Goal: Task Accomplishment & Management: Manage account settings

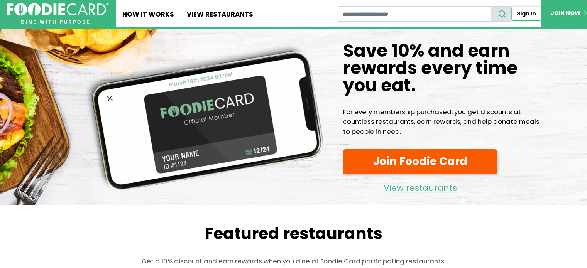
click at [527, 12] on link "Sign In" at bounding box center [526, 14] width 30 height 14
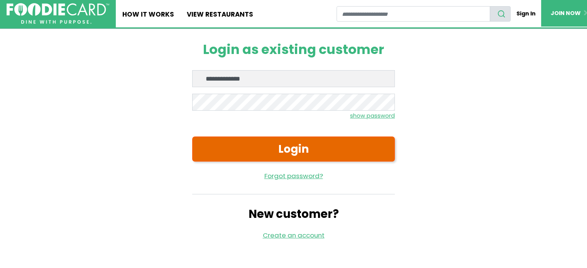
click at [302, 145] on button "Login" at bounding box center [293, 149] width 203 height 25
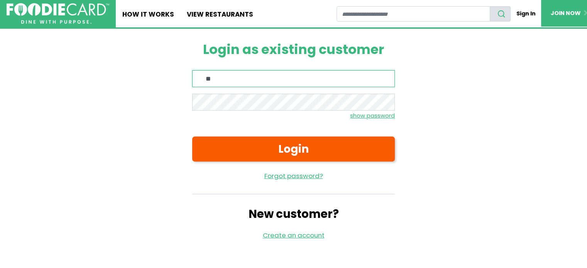
type input "*"
click at [293, 81] on input "Enter email" at bounding box center [293, 78] width 203 height 17
type input "**********"
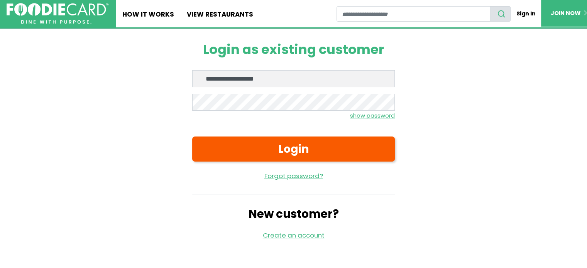
click at [367, 117] on small "show password" at bounding box center [372, 116] width 45 height 8
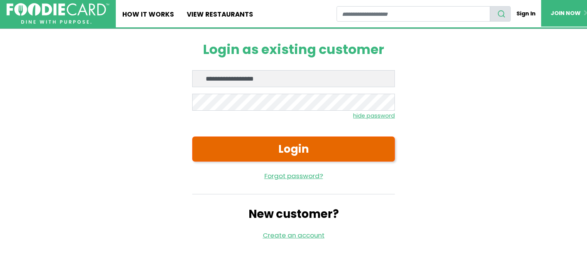
click at [270, 160] on button "Login" at bounding box center [293, 149] width 203 height 25
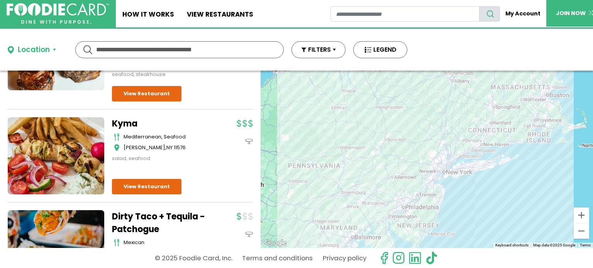
scroll to position [127, 0]
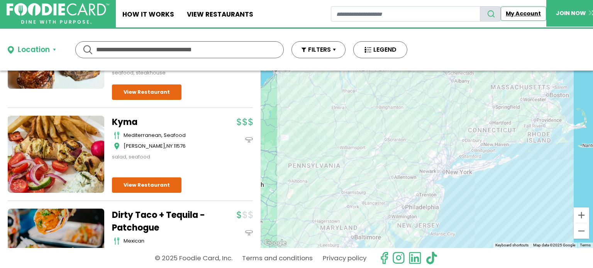
click at [518, 17] on link "My Account" at bounding box center [523, 14] width 46 height 14
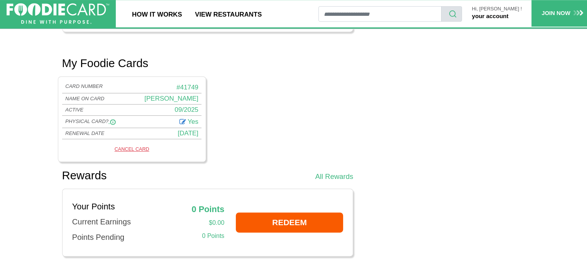
scroll to position [390, 0]
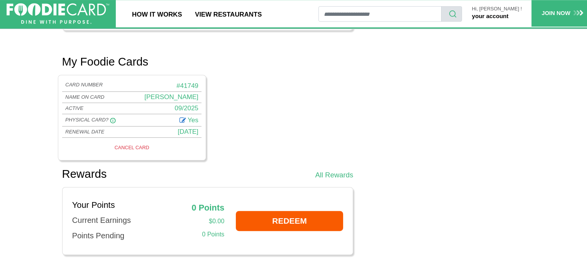
click at [184, 115] on icon at bounding box center [182, 119] width 7 height 8
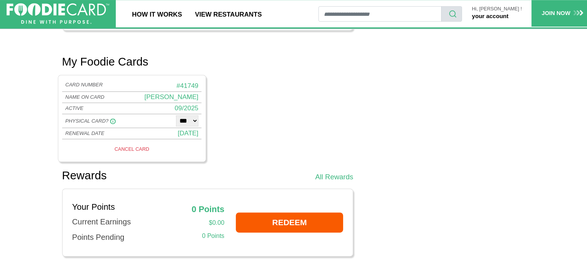
click at [191, 120] on select "*** **" at bounding box center [187, 121] width 22 height 12
select select "*"
click at [176, 115] on select "*** **" at bounding box center [187, 121] width 22 height 12
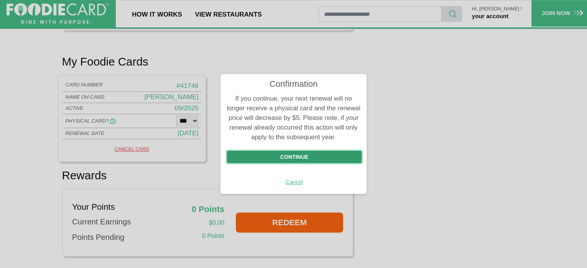
click at [307, 159] on button "Continue" at bounding box center [294, 157] width 135 height 12
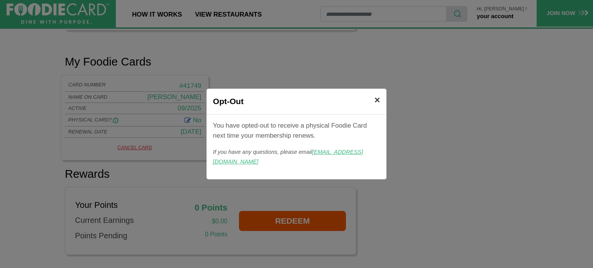
click at [378, 101] on span "×" at bounding box center [377, 100] width 6 height 11
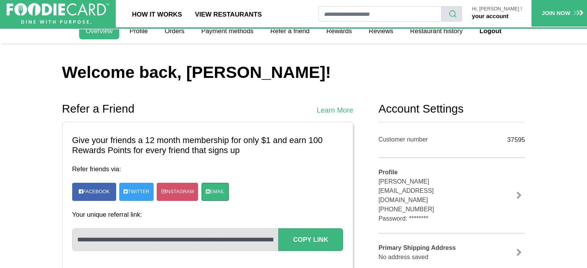
scroll to position [0, 0]
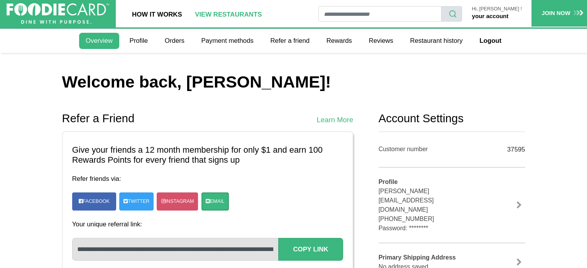
click at [213, 14] on link "View restaurants" at bounding box center [228, 13] width 80 height 27
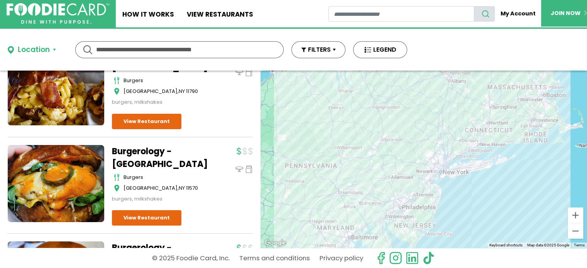
scroll to position [1208, 0]
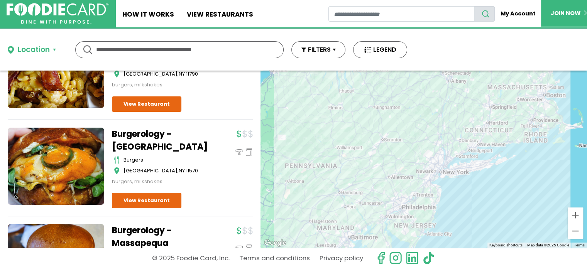
click at [151, 51] on input "text" at bounding box center [179, 50] width 167 height 16
type input "*****"
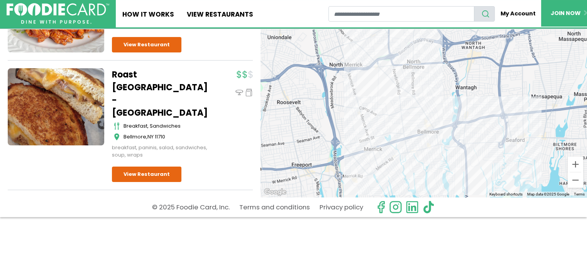
scroll to position [469, 0]
